Goal: Navigation & Orientation: Find specific page/section

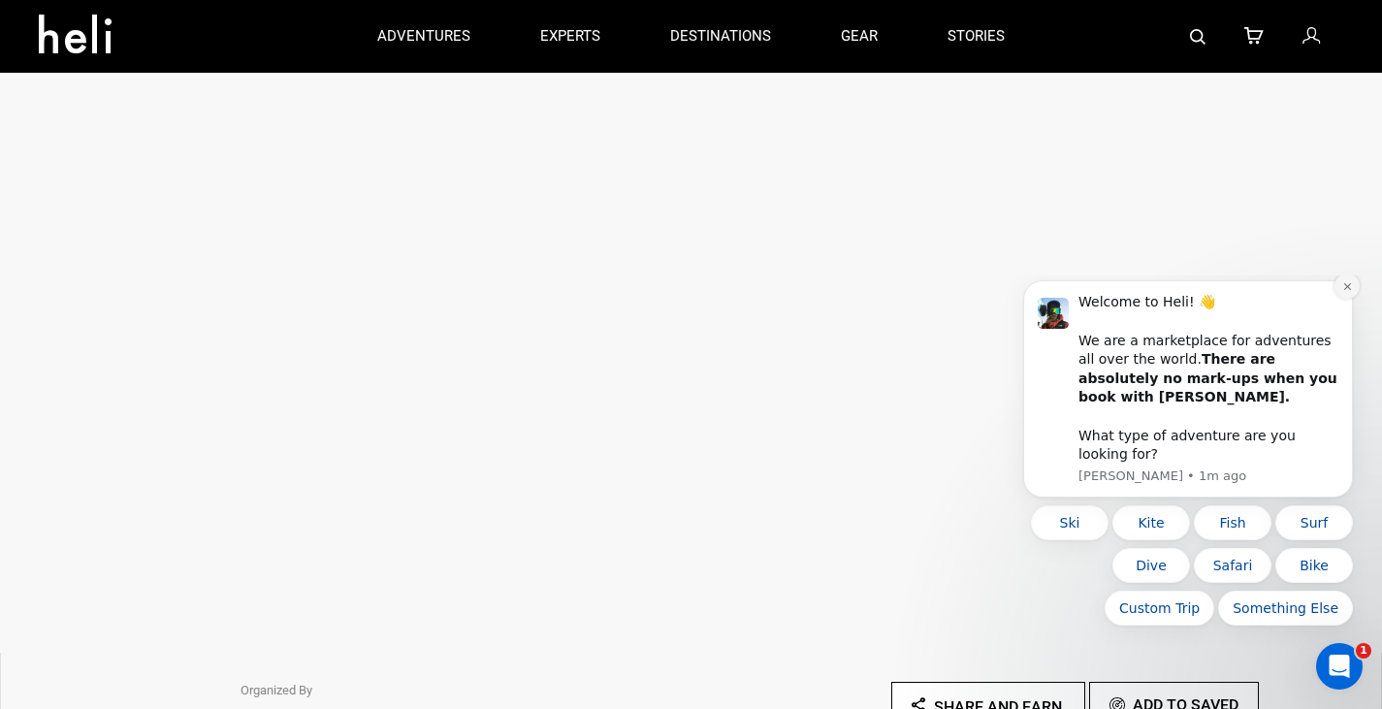
click at [1348, 292] on icon "Dismiss notification" at bounding box center [1347, 286] width 11 height 11
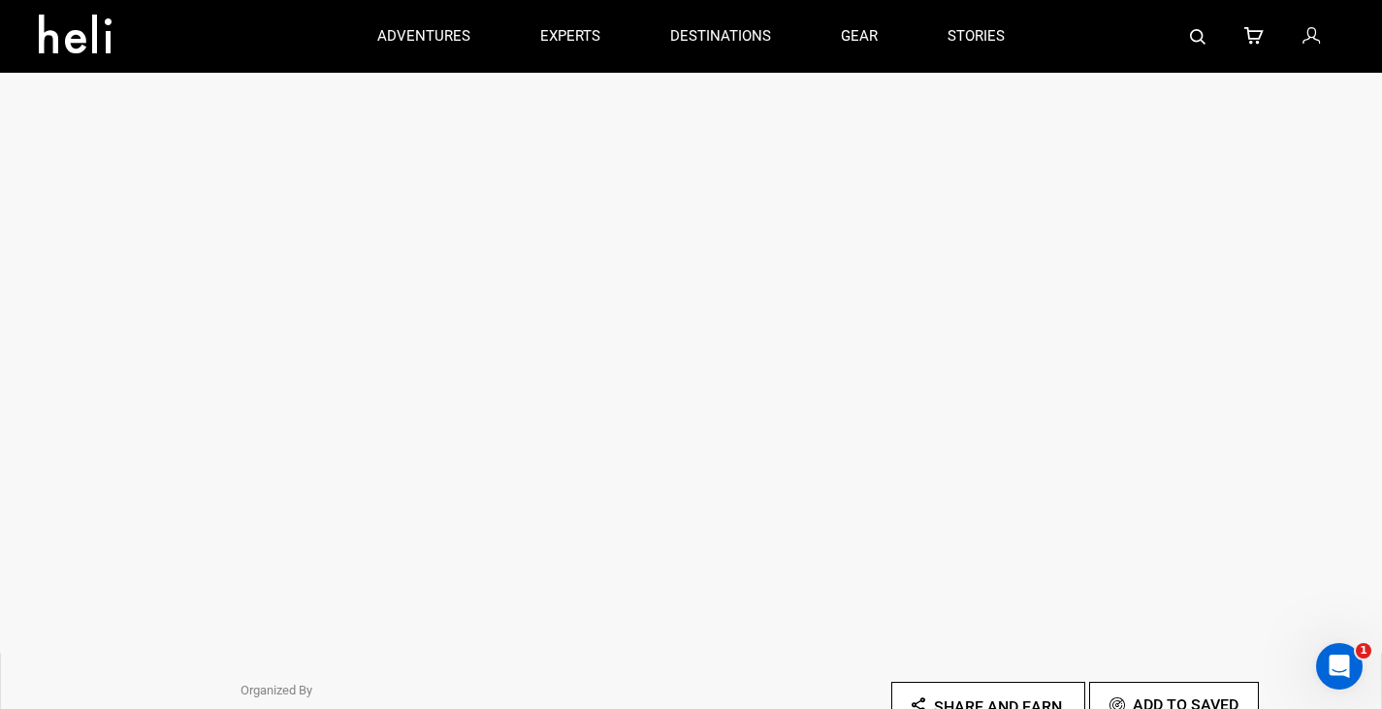
scroll to position [388, 0]
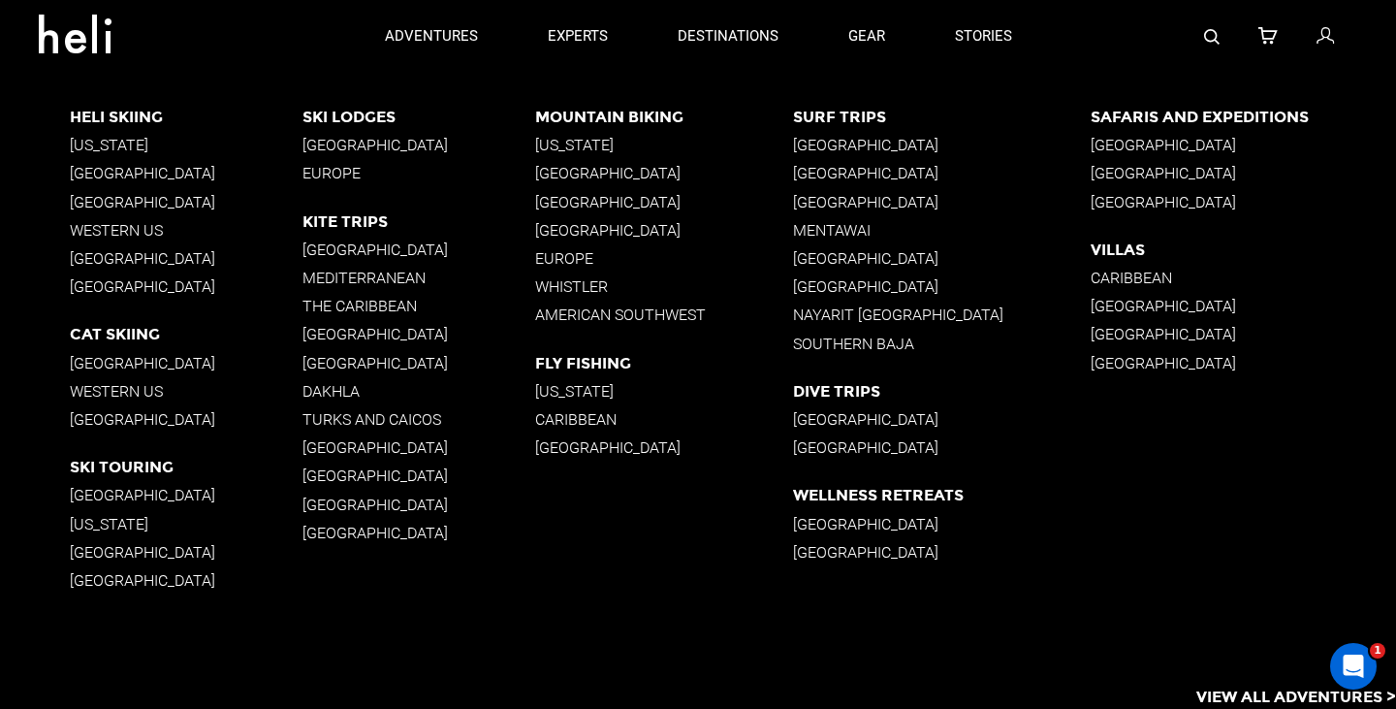
click at [107, 205] on p "South America" at bounding box center [186, 202] width 233 height 18
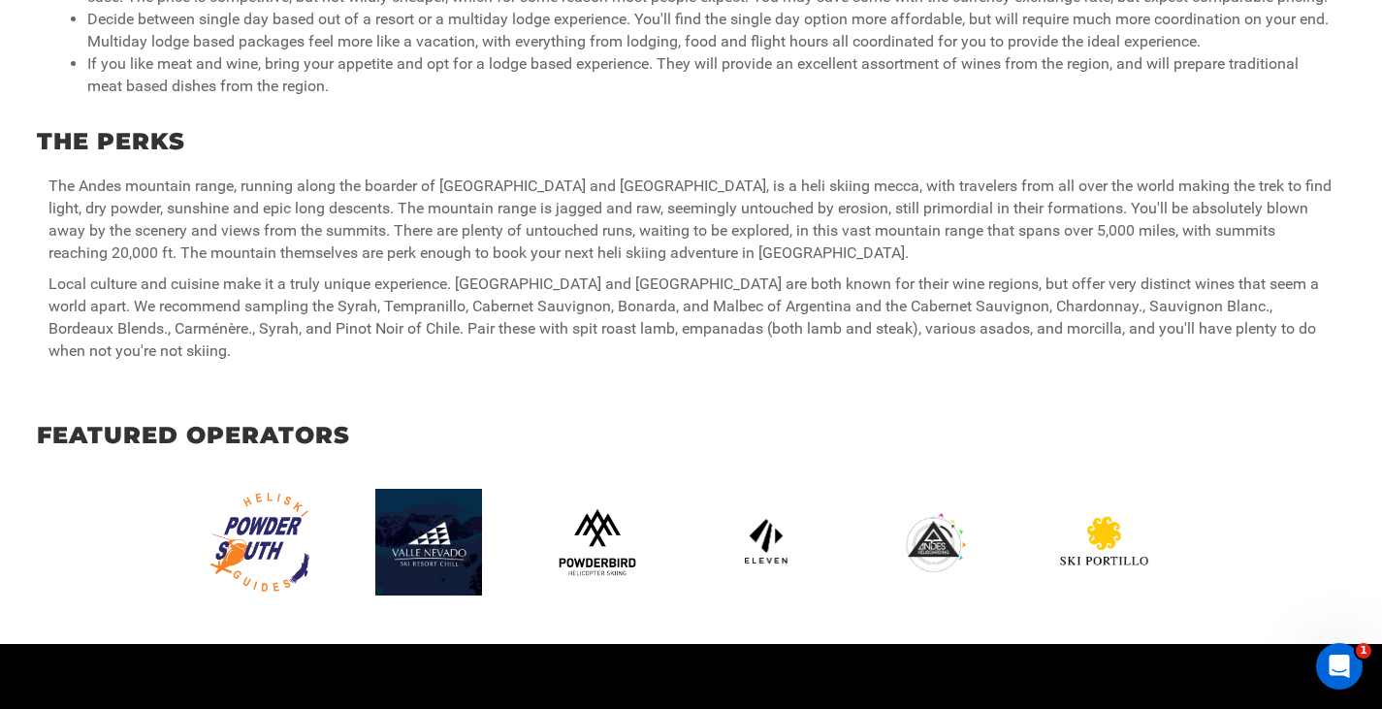
scroll to position [1357, 0]
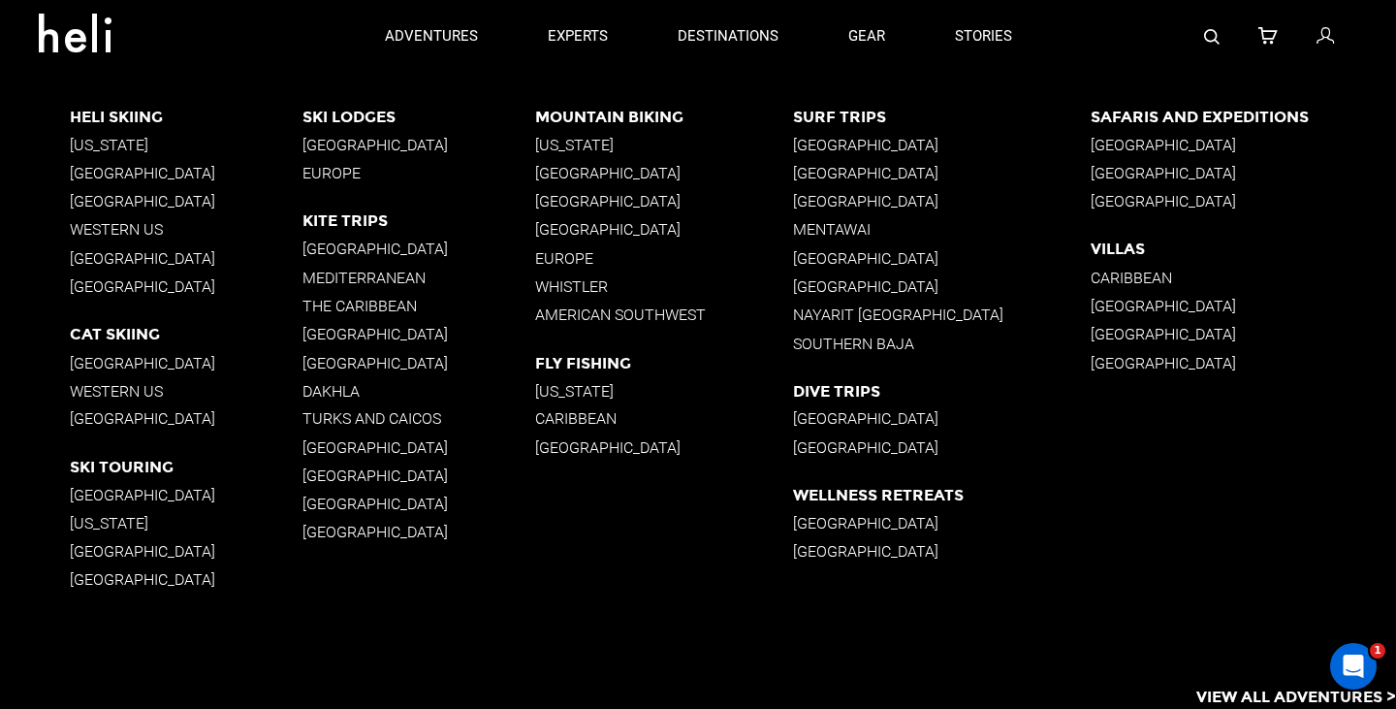
click at [334, 361] on p "Brazil" at bounding box center [418, 363] width 233 height 18
